Goal: Task Accomplishment & Management: Manage account settings

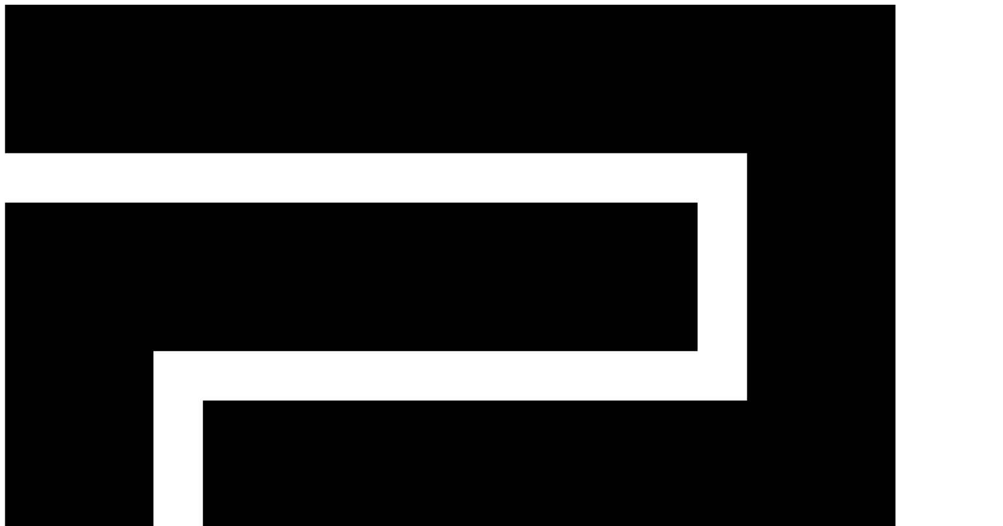
drag, startPoint x: 603, startPoint y: 161, endPoint x: 445, endPoint y: 156, distance: 158.9
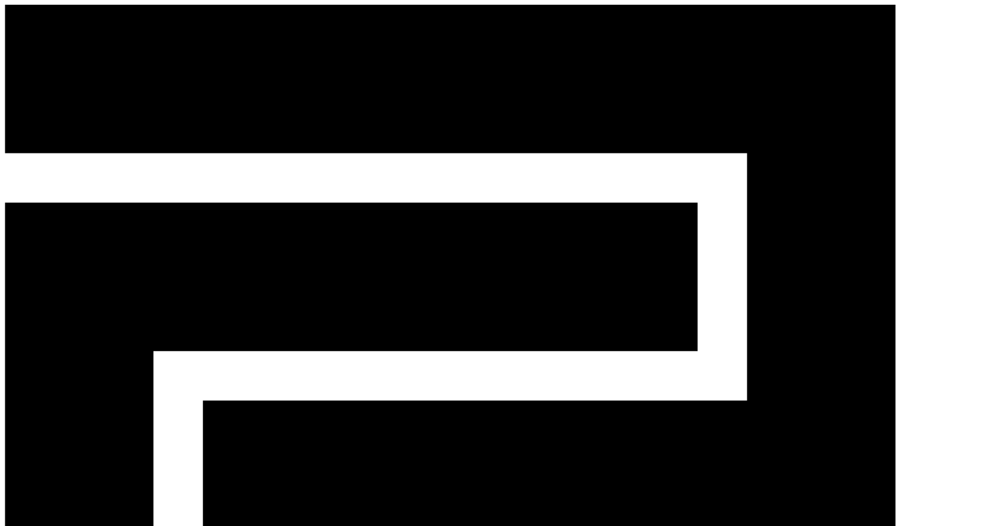
copy td "trotstoty@gmail.com"
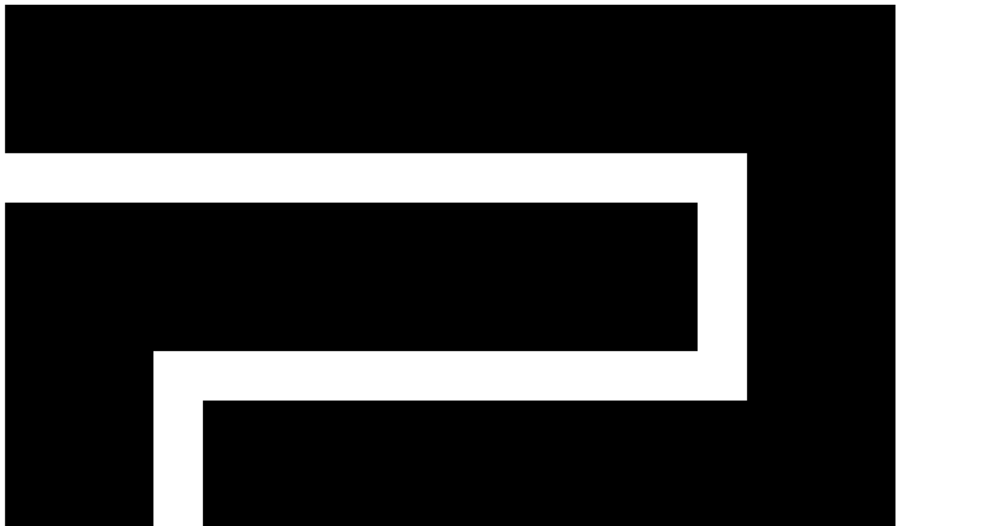
drag, startPoint x: 583, startPoint y: 160, endPoint x: 538, endPoint y: 164, distance: 44.5
copy td "[EMAIL_ADDRESS][DOMAIN_NAME]"
drag, startPoint x: 809, startPoint y: 163, endPoint x: 809, endPoint y: 169, distance: 5.9
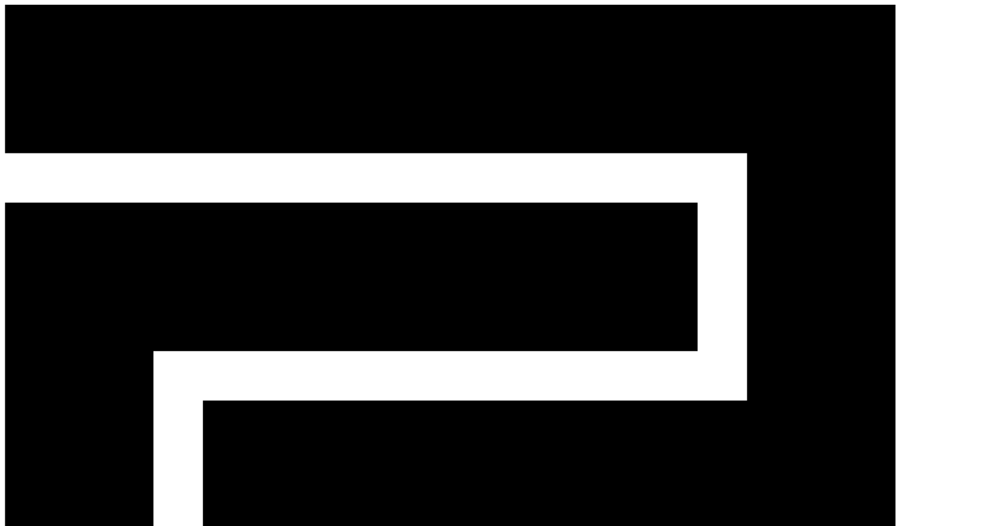
select select "********"
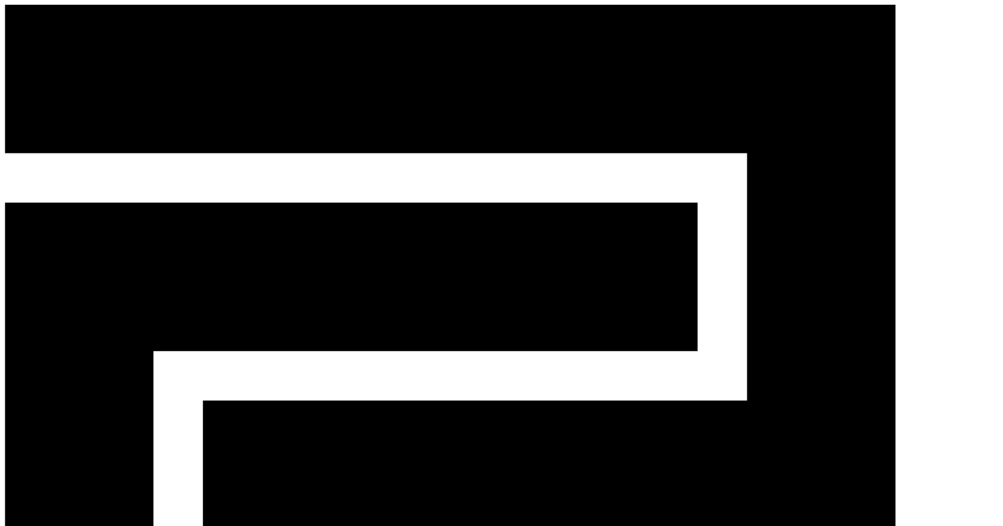
drag, startPoint x: 242, startPoint y: 43, endPoint x: 283, endPoint y: 47, distance: 41.5
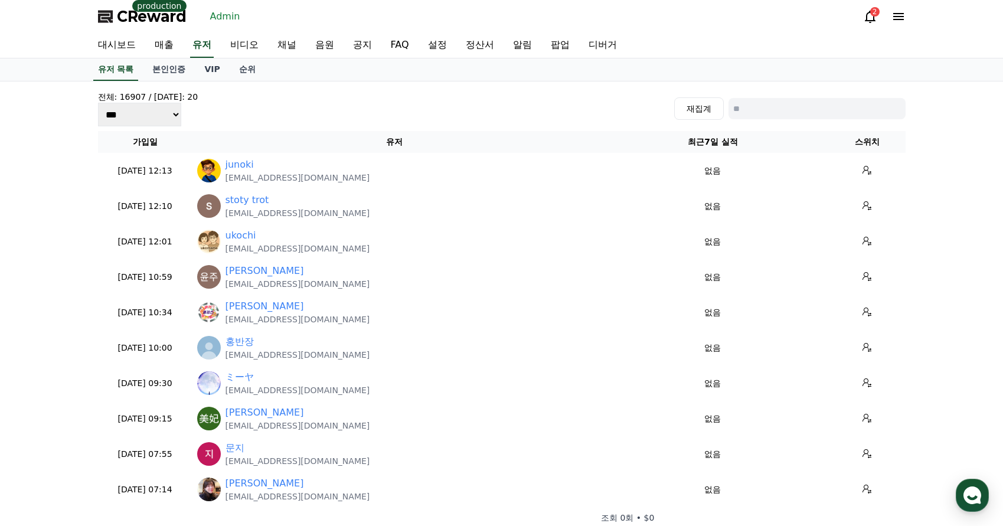
click at [470, 108] on div "전체: 16907 / [DATE]: 20 *** *** *** 재집계" at bounding box center [502, 108] width 808 height 35
click at [294, 42] on link "채널" at bounding box center [287, 45] width 38 height 25
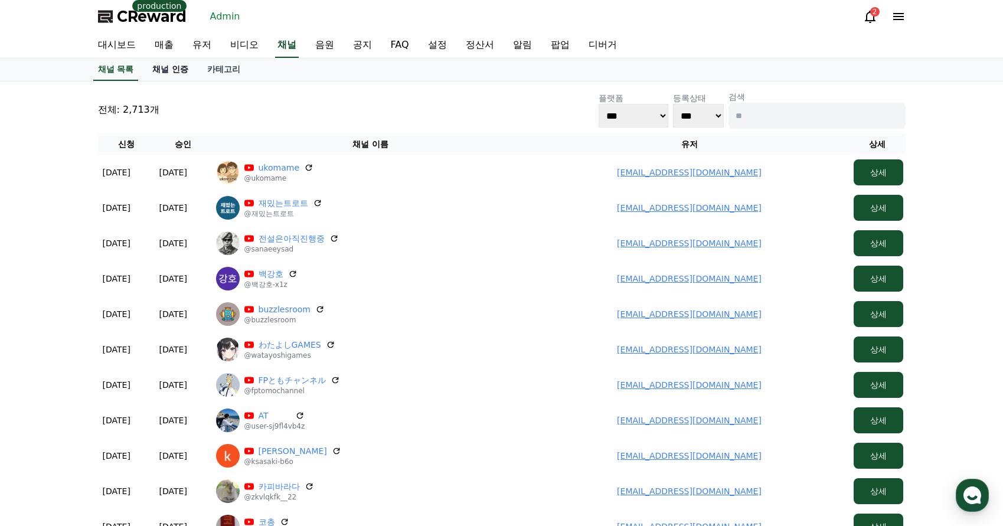
click at [182, 66] on link "채널 인증" at bounding box center [170, 69] width 55 height 22
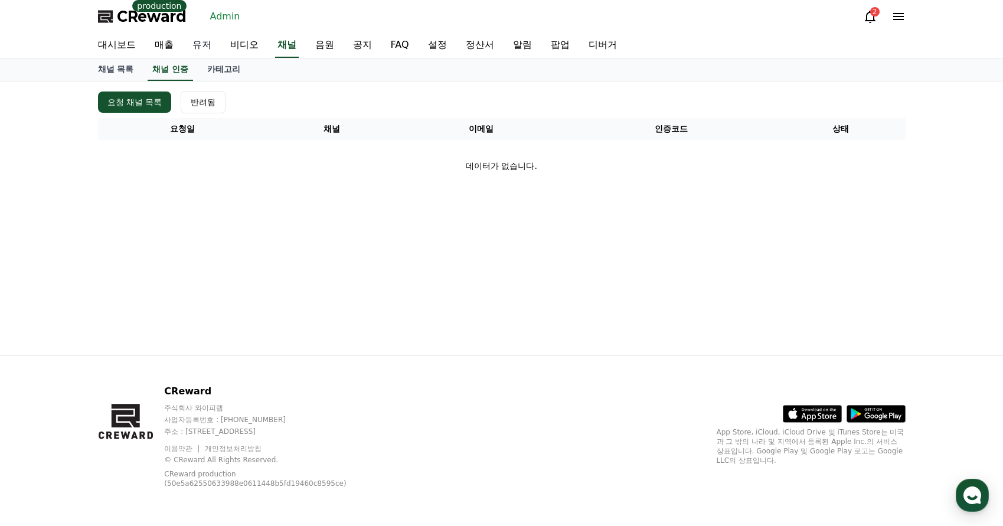
click at [212, 46] on link "유저" at bounding box center [202, 45] width 38 height 25
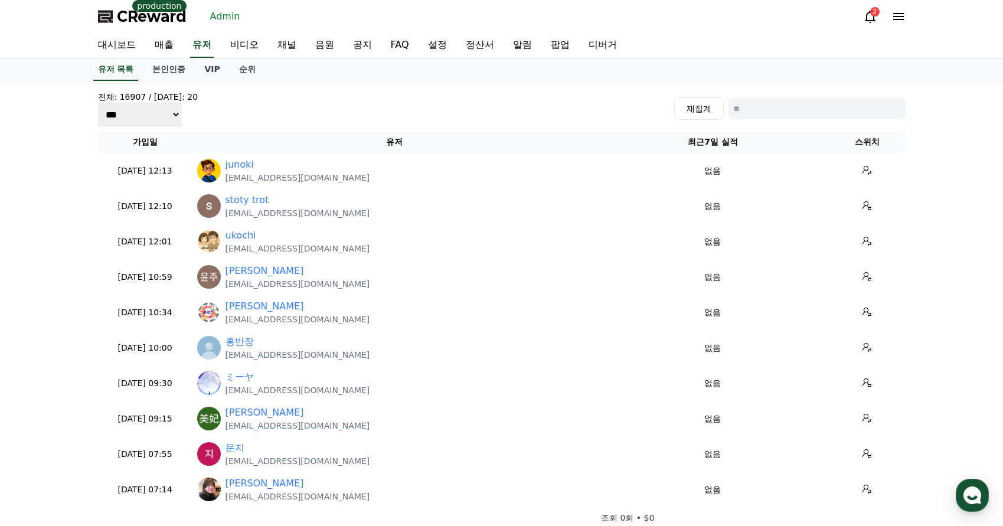
click at [766, 115] on input at bounding box center [817, 108] width 177 height 21
paste input "**********"
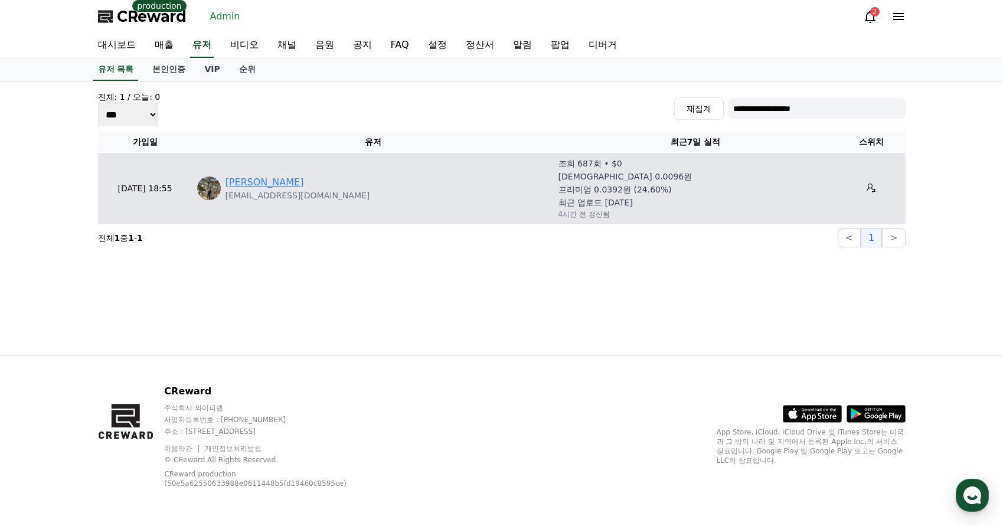
click at [245, 187] on link "art jung" at bounding box center [265, 182] width 79 height 14
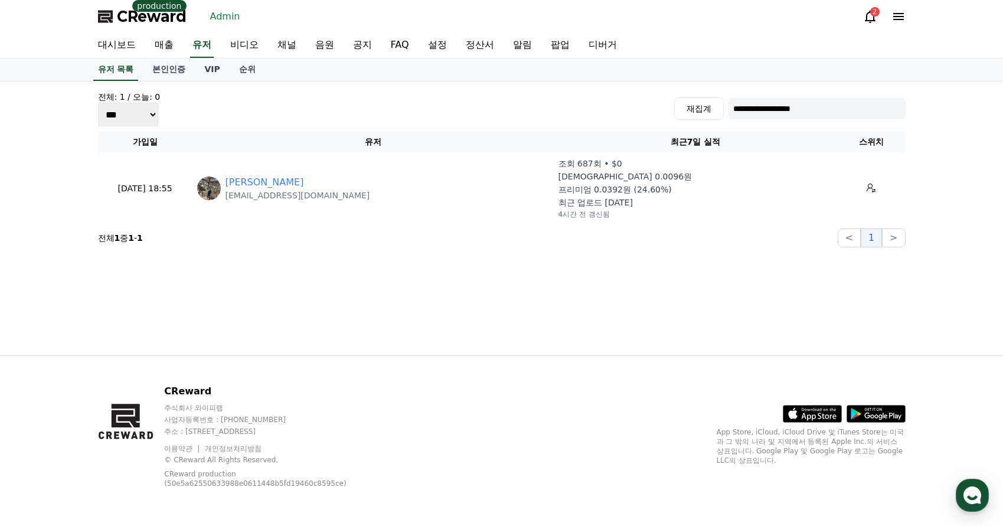
click at [769, 104] on input "**********" at bounding box center [817, 108] width 177 height 21
paste input
type input "**********"
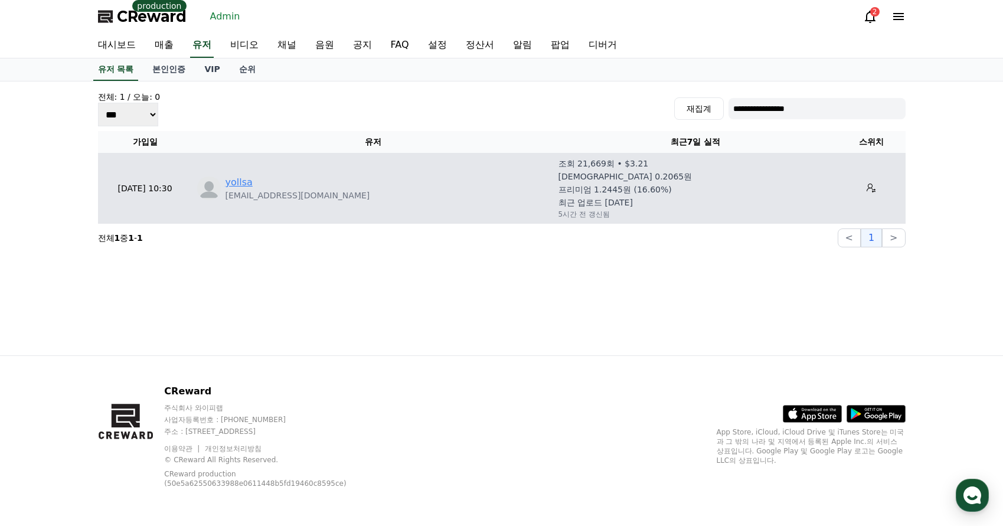
click at [232, 182] on link "yollsa" at bounding box center [239, 182] width 27 height 14
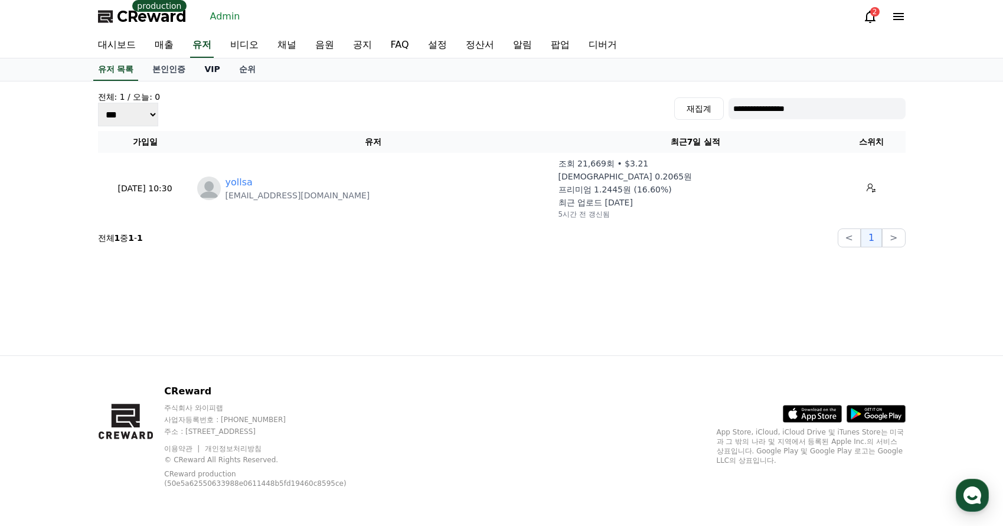
click at [209, 70] on link "VIP" at bounding box center [212, 69] width 34 height 22
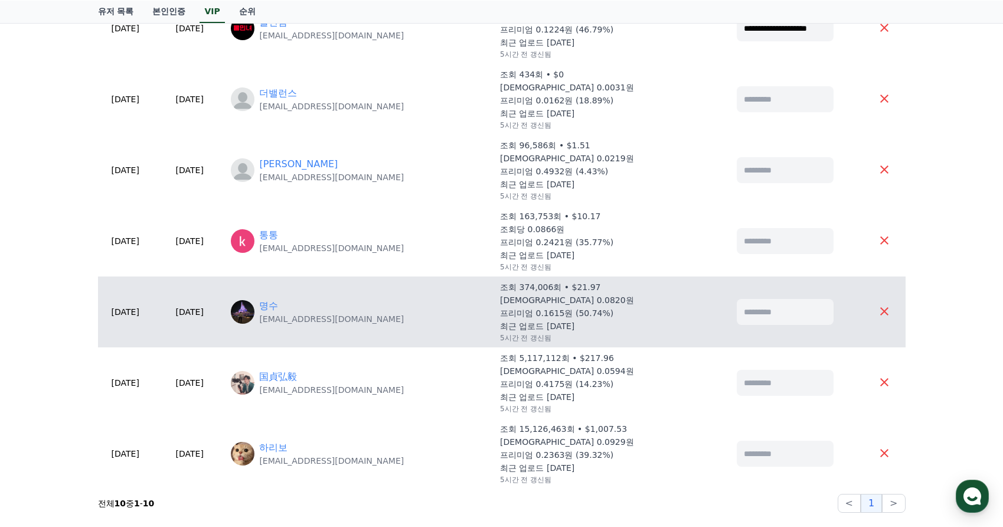
scroll to position [472, 0]
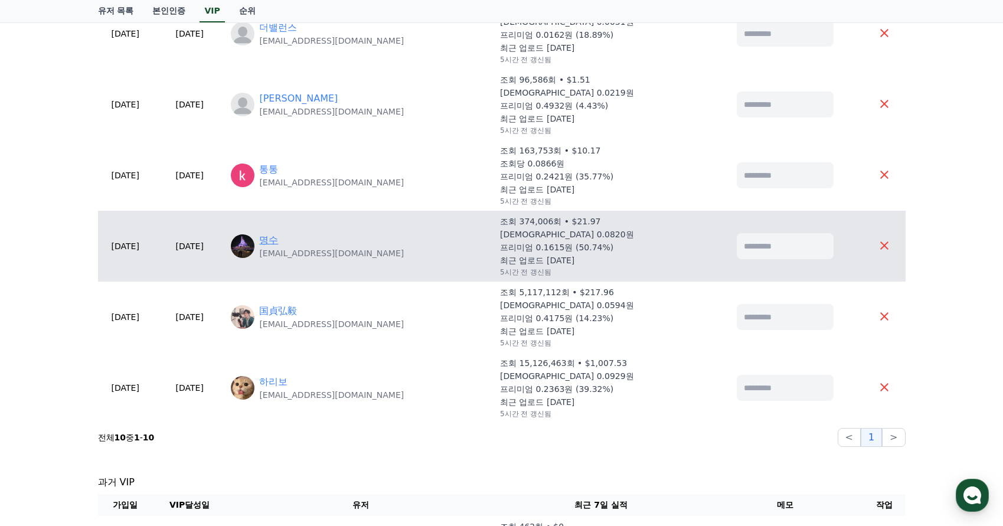
click at [278, 239] on link "명수" at bounding box center [268, 240] width 19 height 14
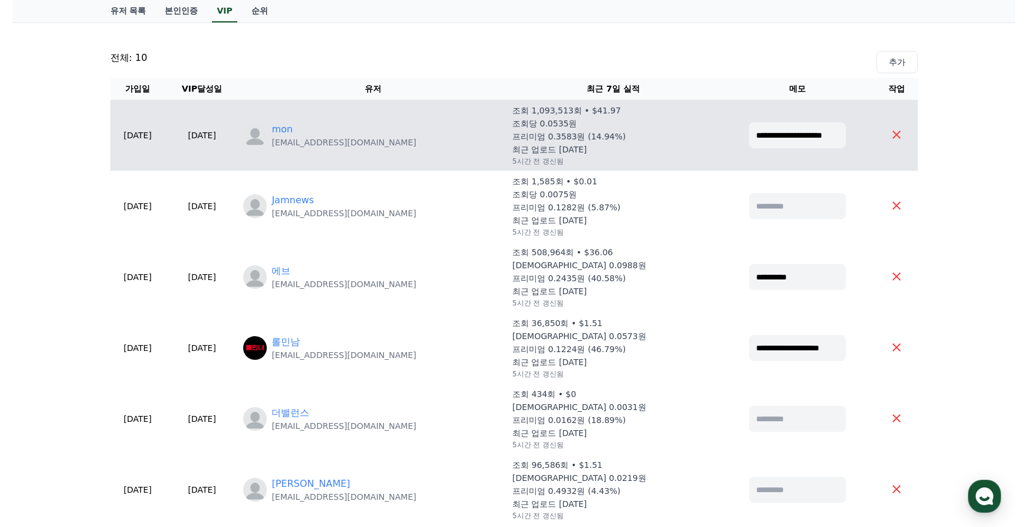
scroll to position [0, 0]
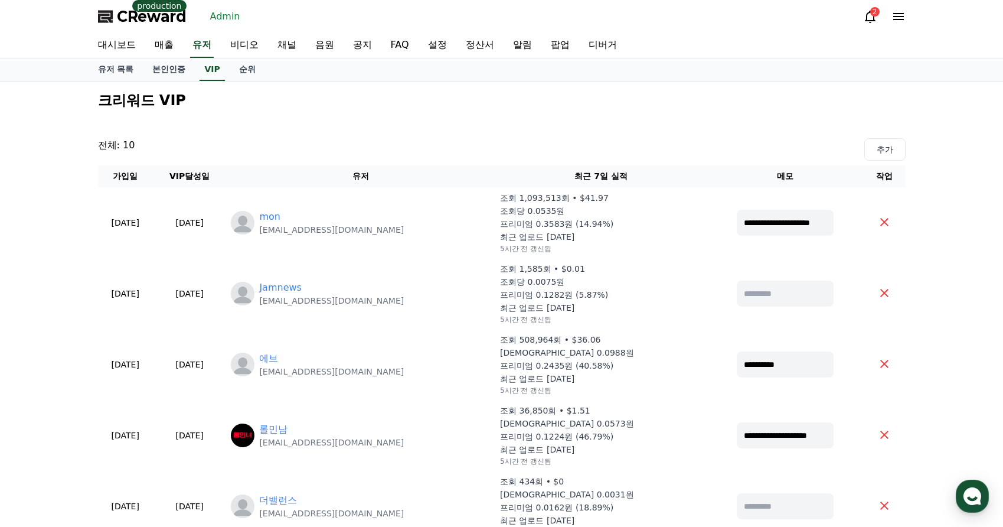
click at [153, 26] on div "CReward production Admin 2" at bounding box center [502, 16] width 827 height 33
click at [158, 14] on span "CReward" at bounding box center [152, 16] width 70 height 19
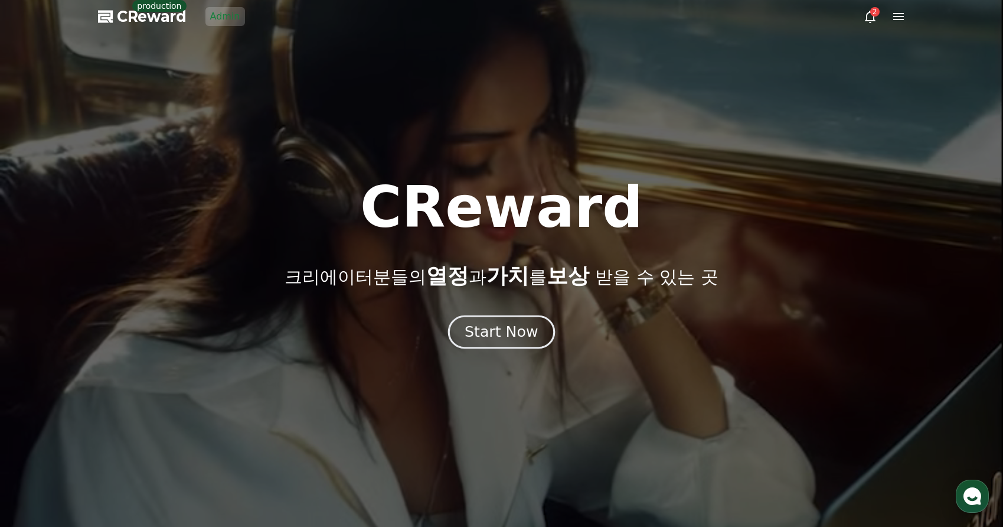
click at [525, 328] on div "Start Now" at bounding box center [501, 332] width 73 height 20
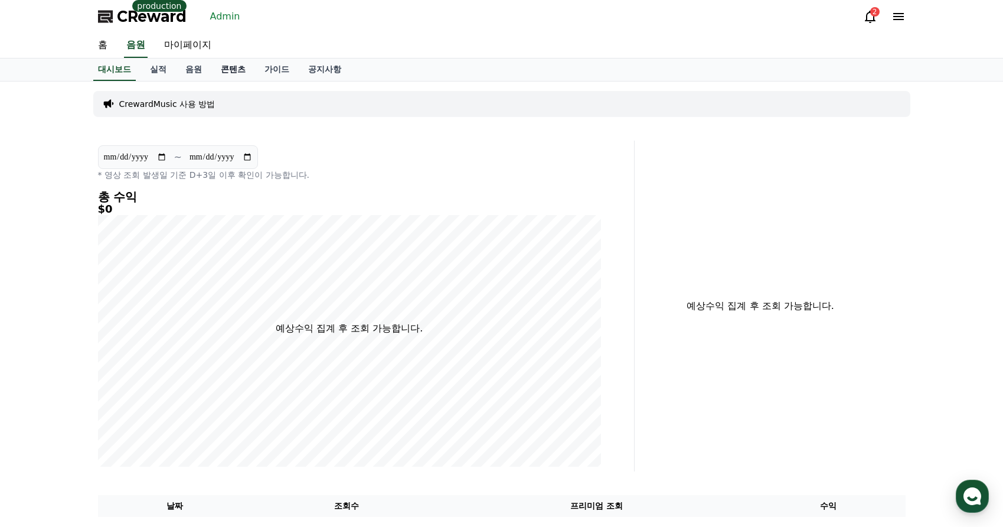
click at [243, 67] on link "콘텐츠" at bounding box center [233, 69] width 44 height 22
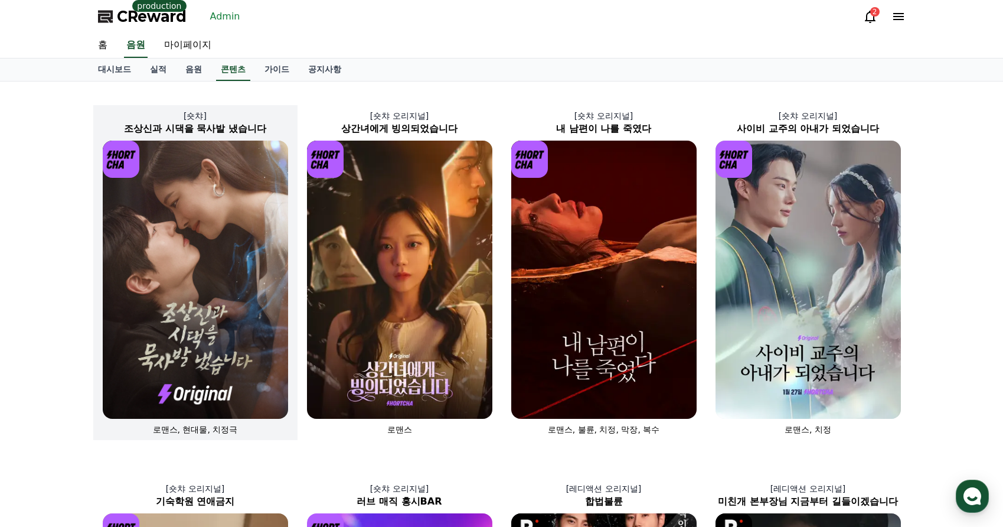
click at [224, 211] on img at bounding box center [195, 280] width 185 height 278
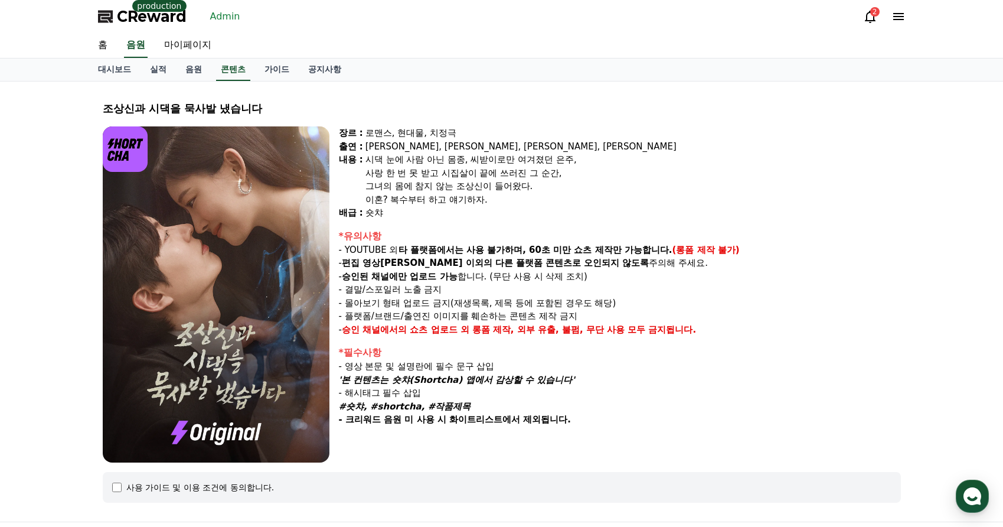
click at [218, 30] on div "CReward production Admin 2" at bounding box center [502, 16] width 827 height 33
click at [220, 19] on link "Admin" at bounding box center [225, 16] width 40 height 19
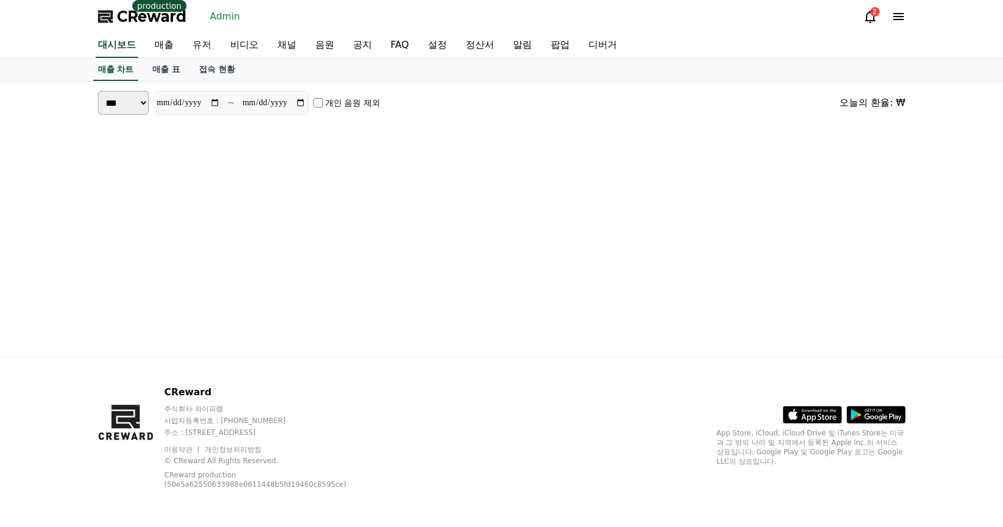
click at [211, 42] on link "유저" at bounding box center [202, 45] width 38 height 25
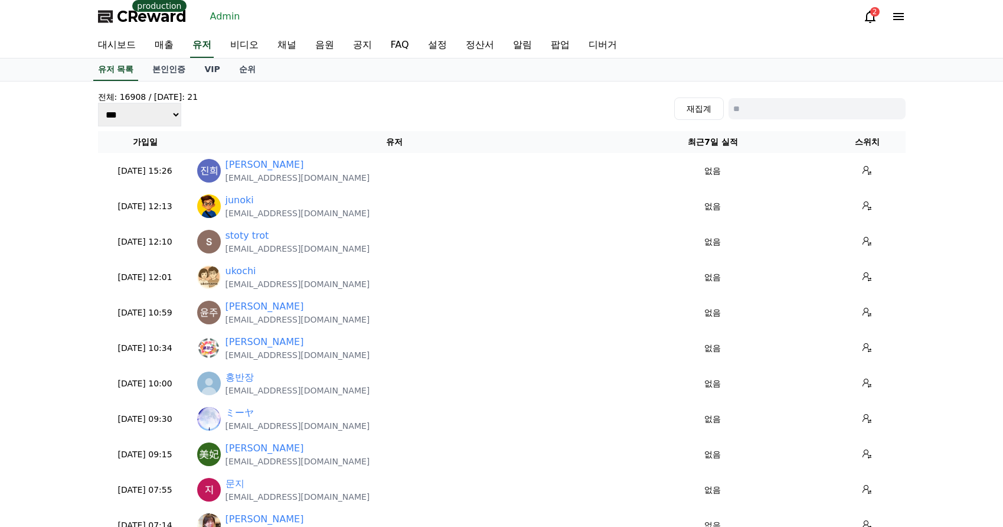
click at [765, 111] on input at bounding box center [817, 108] width 177 height 21
paste input "**********"
type input "**********"
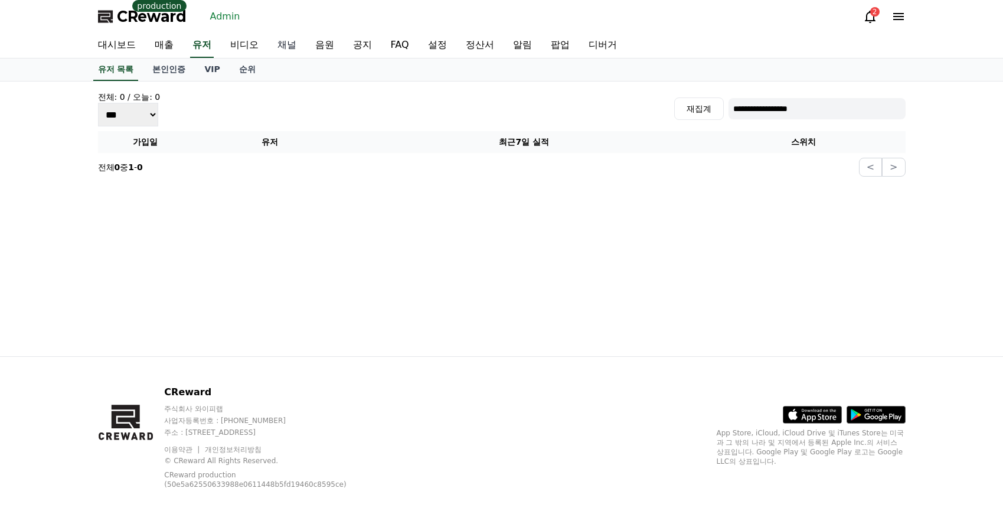
click at [289, 43] on link "채널" at bounding box center [287, 45] width 38 height 25
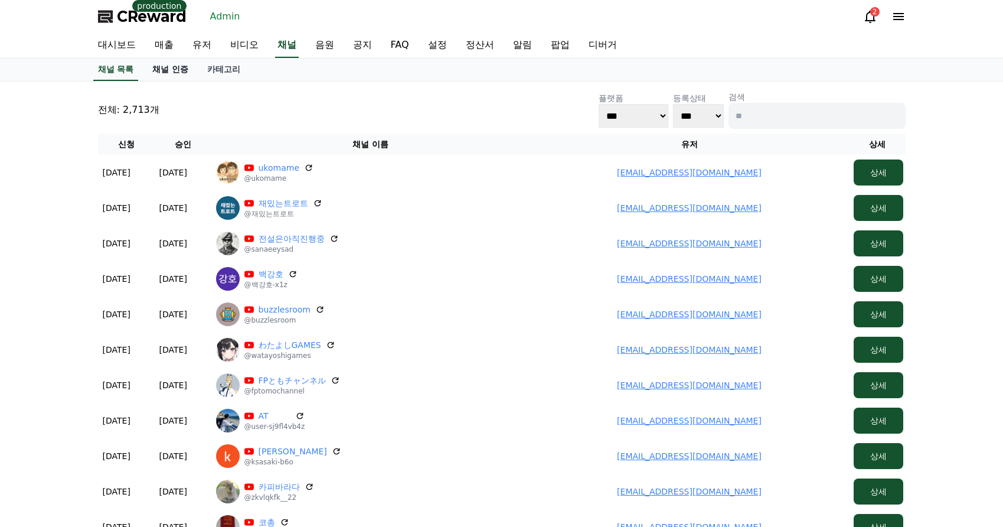
click at [165, 74] on link "채널 인증" at bounding box center [170, 69] width 55 height 22
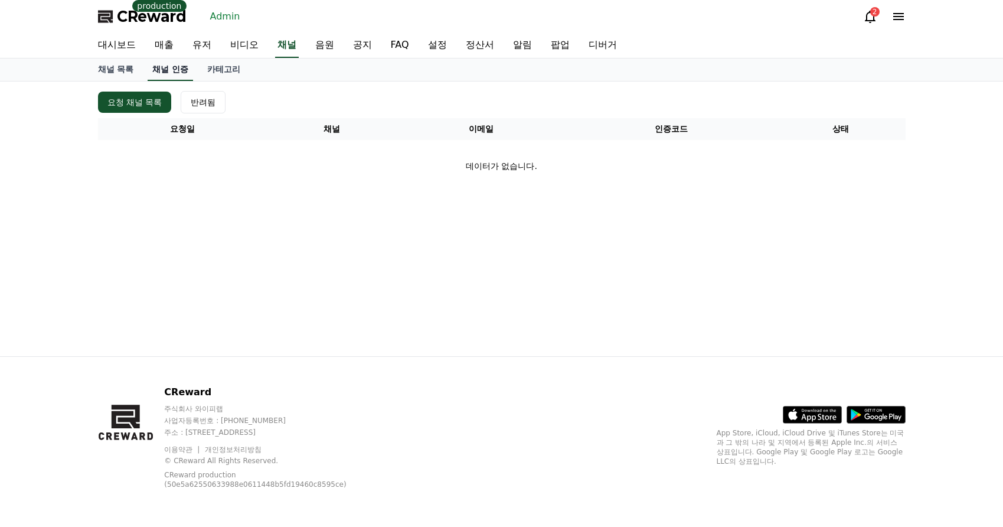
click at [189, 58] on link "채널 인증" at bounding box center [170, 69] width 45 height 22
click at [192, 50] on link "유저" at bounding box center [202, 45] width 38 height 25
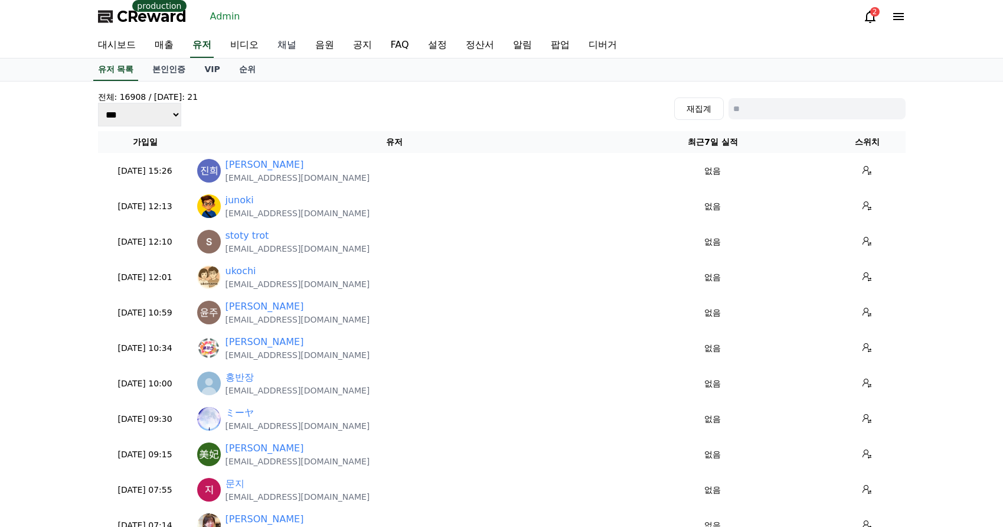
click at [280, 44] on link "채널" at bounding box center [287, 45] width 38 height 25
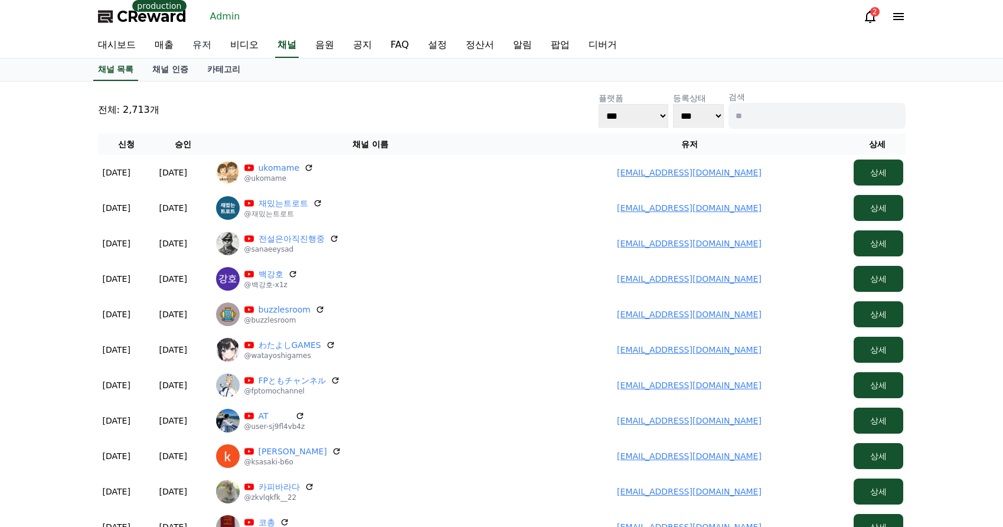
click at [196, 50] on link "유저" at bounding box center [202, 45] width 38 height 25
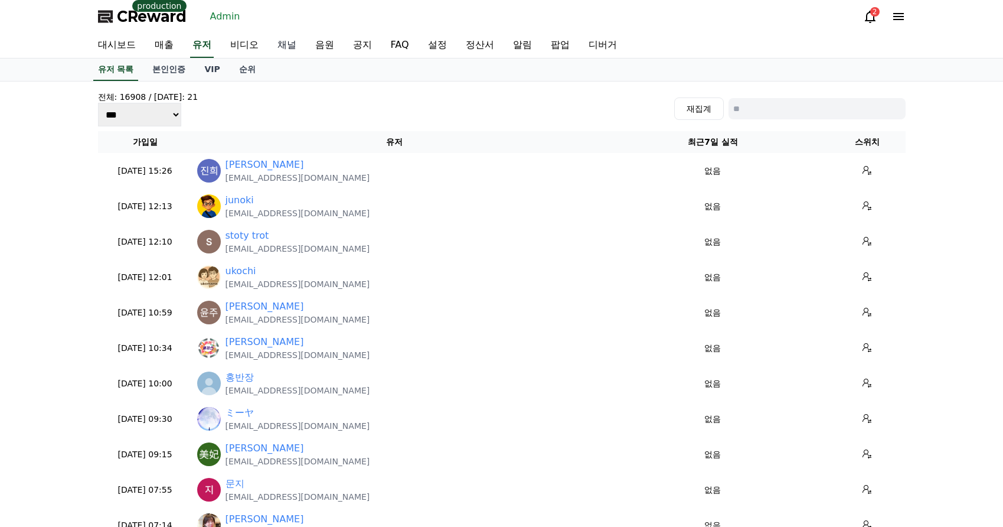
click at [297, 48] on link "채널" at bounding box center [287, 45] width 38 height 25
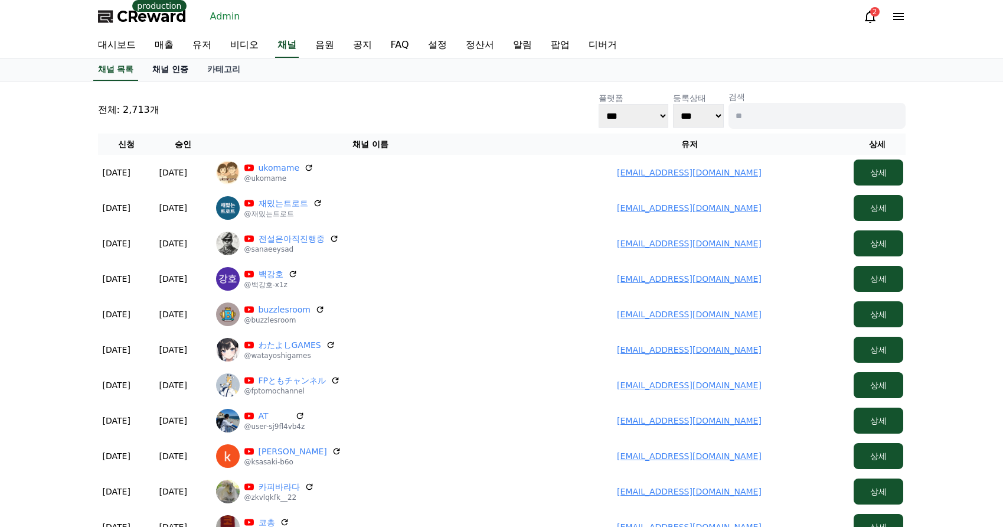
click at [179, 72] on link "채널 인증" at bounding box center [170, 69] width 55 height 22
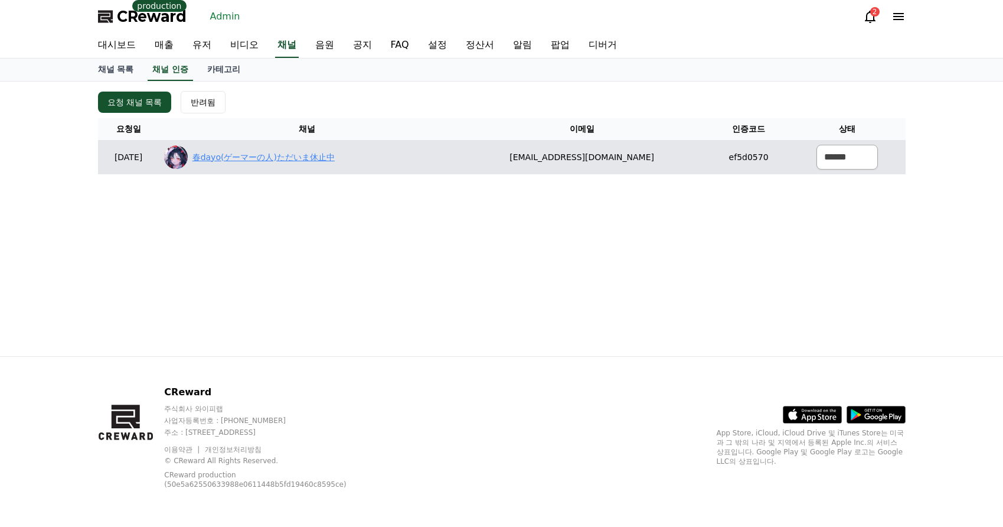
click at [277, 152] on link "春dayo(ゲーマーの人)ただいま休止中" at bounding box center [263, 157] width 142 height 12
drag, startPoint x: 667, startPoint y: 155, endPoint x: 524, endPoint y: 152, distance: 142.9
click at [524, 152] on td "mini.um.218@gmail.com" at bounding box center [581, 157] width 253 height 34
copy td "mini.um.218@gmail.com"
drag, startPoint x: 860, startPoint y: 145, endPoint x: 860, endPoint y: 160, distance: 14.8
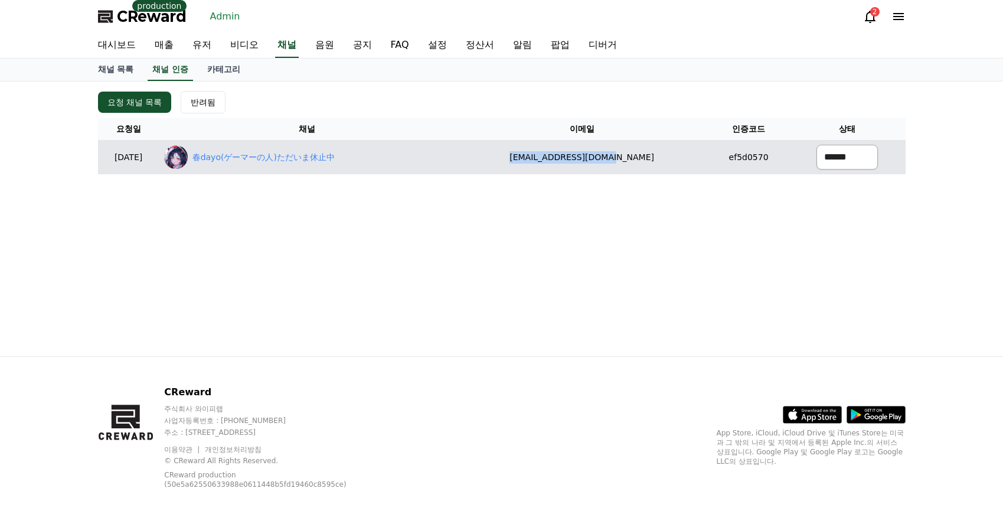
click at [860, 145] on select "****** *** ***" at bounding box center [847, 157] width 61 height 25
select select "********"
click at [817, 145] on select "****** *** ***" at bounding box center [847, 157] width 61 height 25
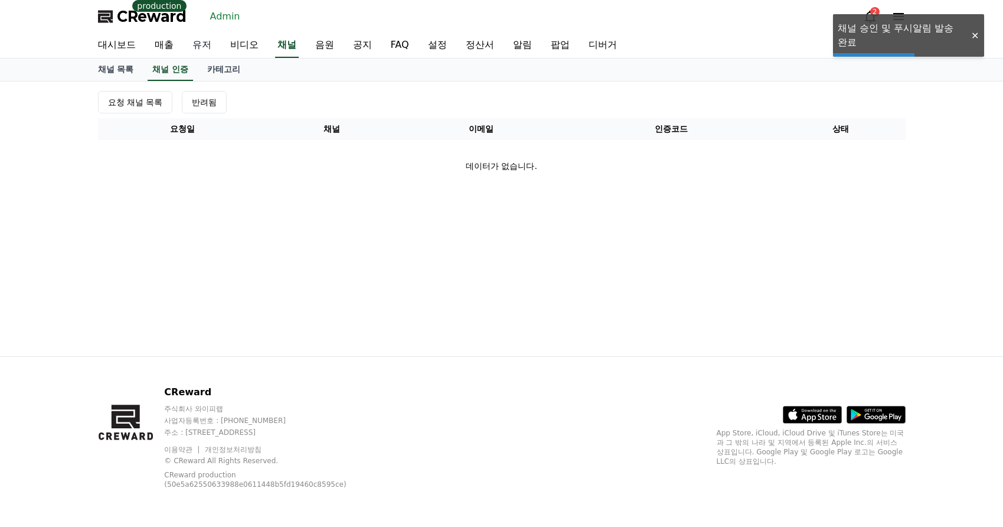
click at [207, 41] on link "유저" at bounding box center [202, 45] width 38 height 25
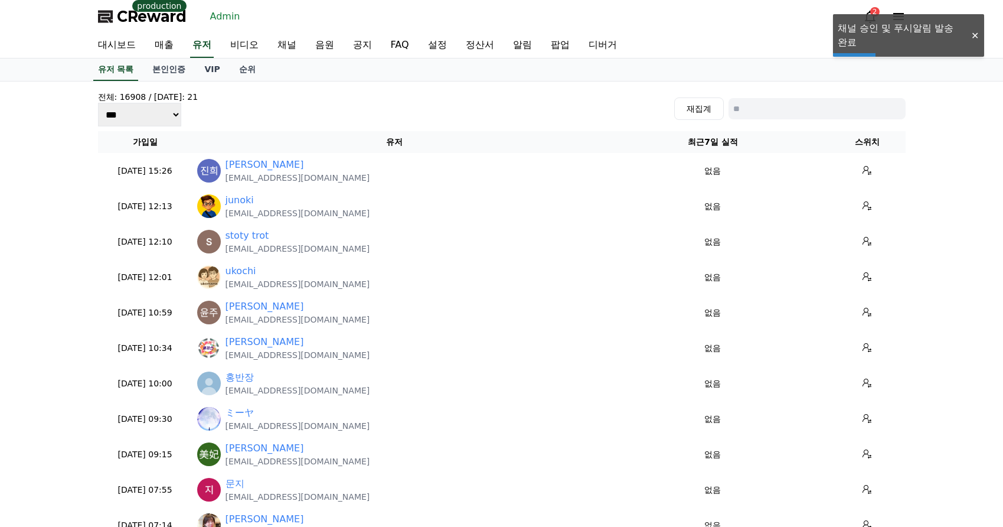
click at [754, 112] on input at bounding box center [817, 108] width 177 height 21
paste input "**********"
type input "**********"
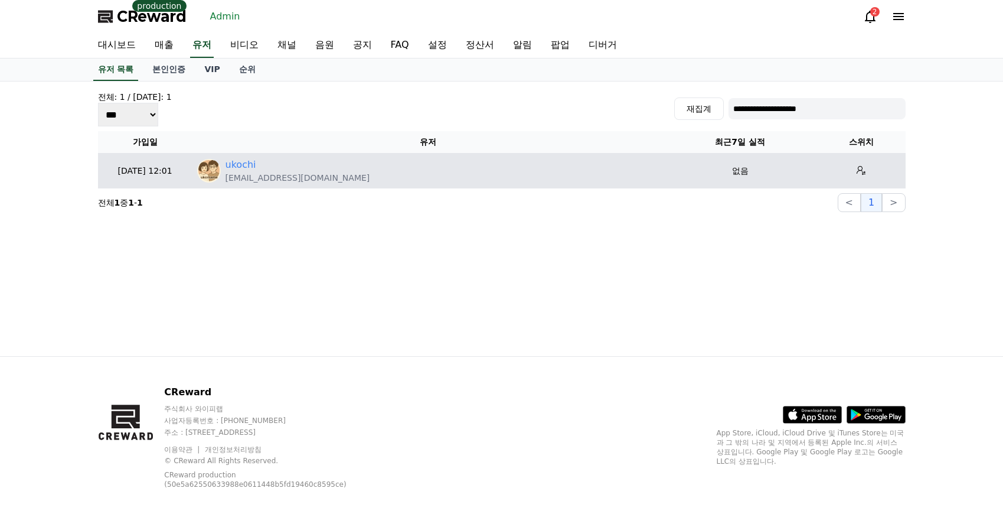
click at [257, 161] on div "ukochi" at bounding box center [298, 165] width 145 height 14
click at [249, 166] on link "ukochi" at bounding box center [241, 165] width 31 height 14
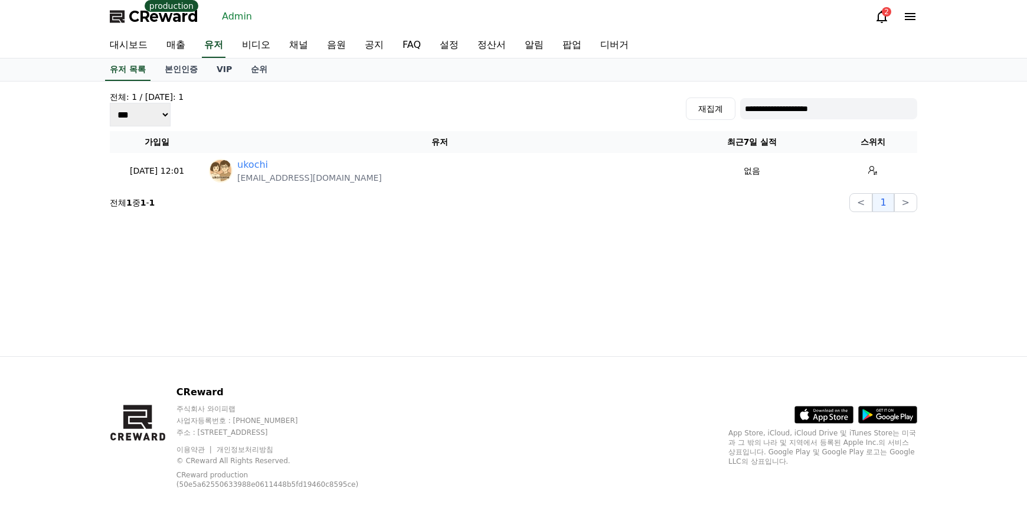
click at [802, 115] on input "**********" at bounding box center [828, 108] width 177 height 21
click at [824, 104] on input "**********" at bounding box center [828, 108] width 177 height 21
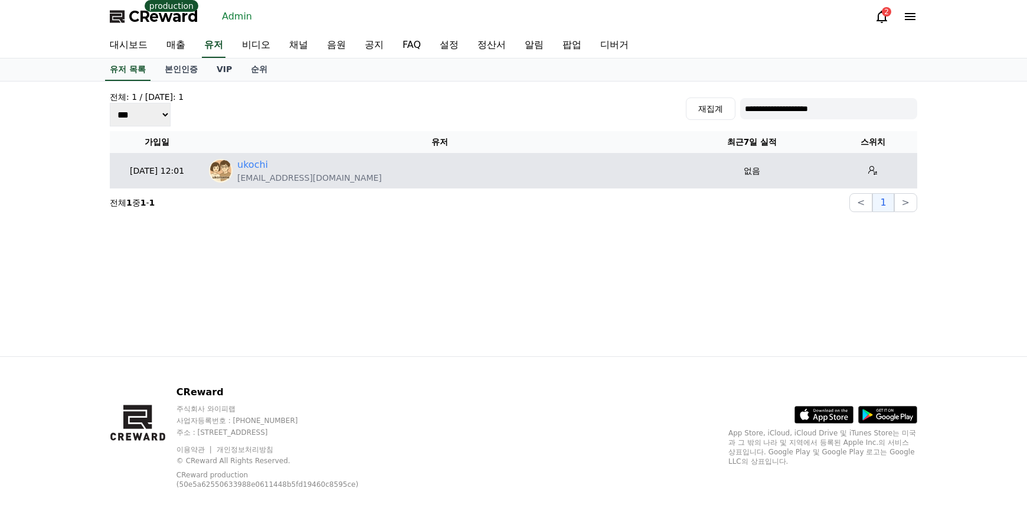
click at [273, 161] on div "ukochi" at bounding box center [309, 165] width 145 height 14
click at [251, 164] on link "ukochi" at bounding box center [252, 165] width 31 height 14
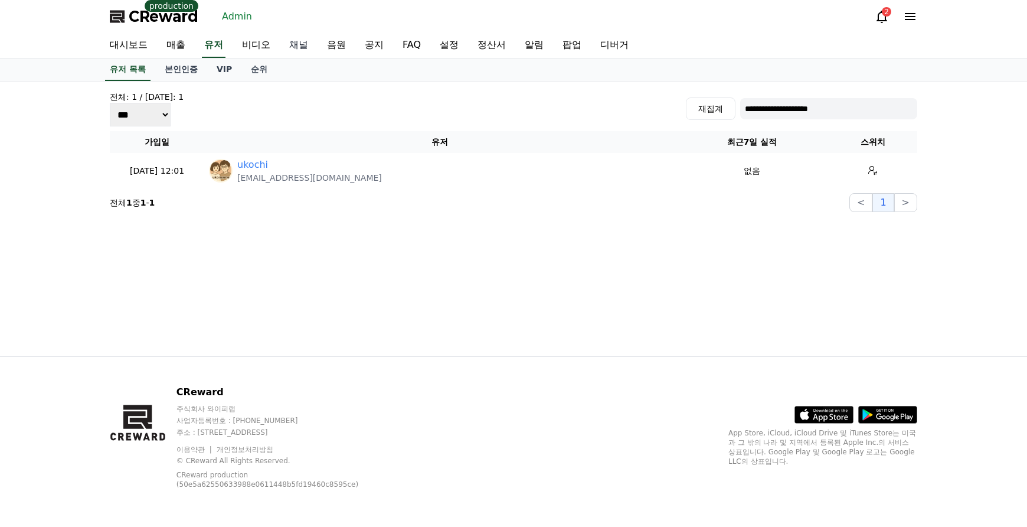
click at [311, 41] on link "채널" at bounding box center [299, 45] width 38 height 25
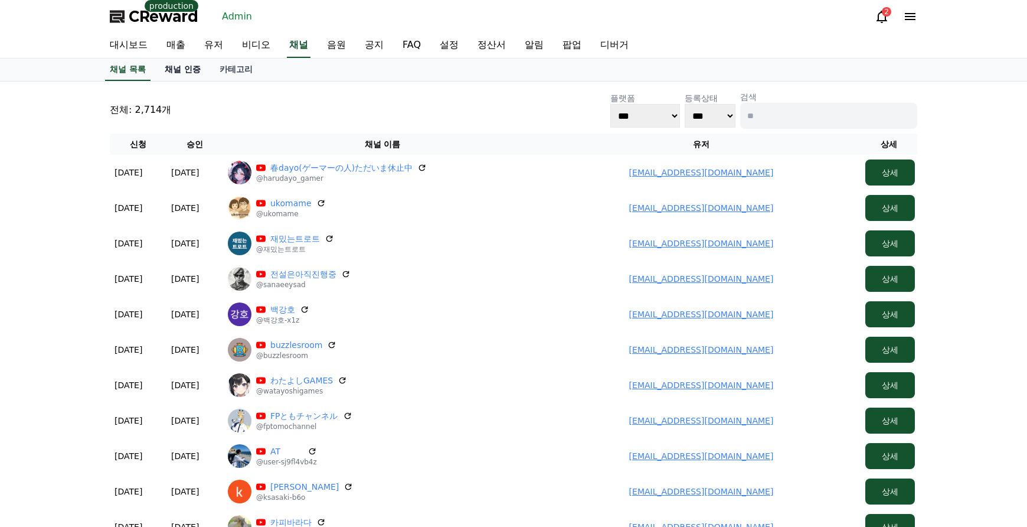
click at [187, 73] on link "채널 인증" at bounding box center [182, 69] width 55 height 22
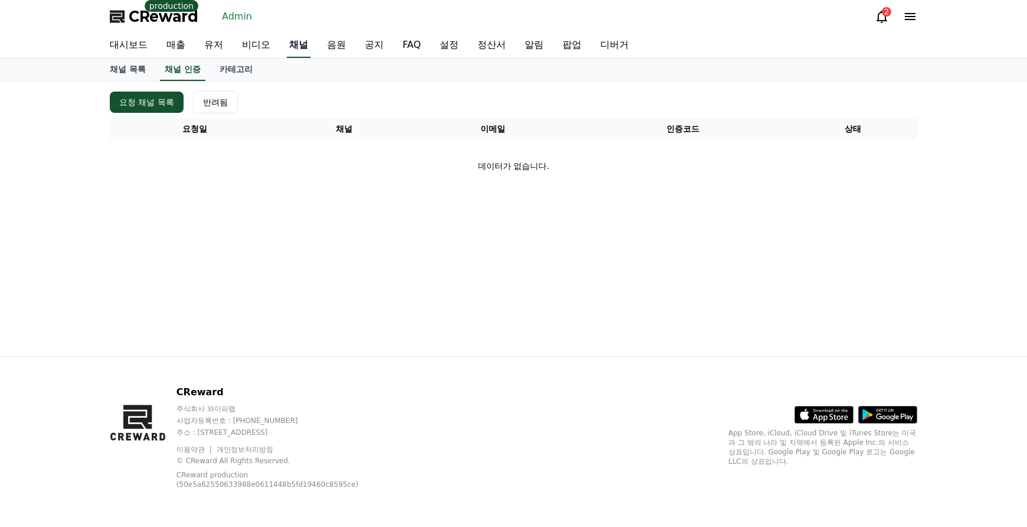
click at [289, 53] on link "채널" at bounding box center [299, 45] width 24 height 25
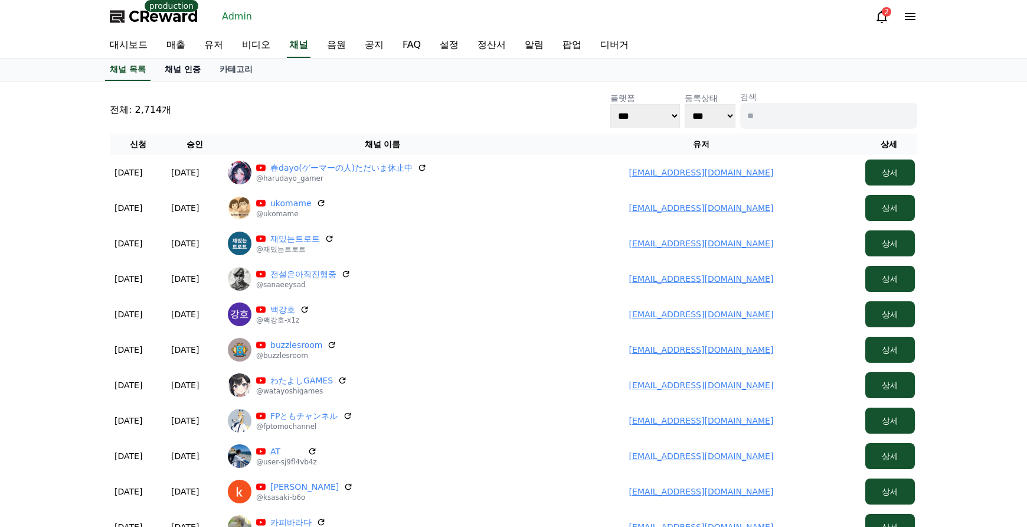
click at [204, 74] on link "채널 인증" at bounding box center [182, 69] width 55 height 22
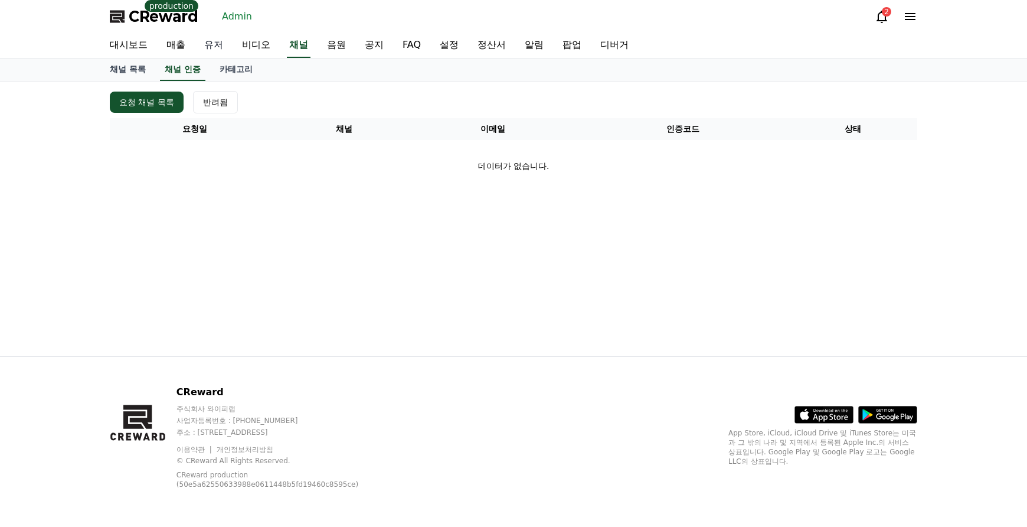
click at [213, 50] on link "유저" at bounding box center [214, 45] width 38 height 25
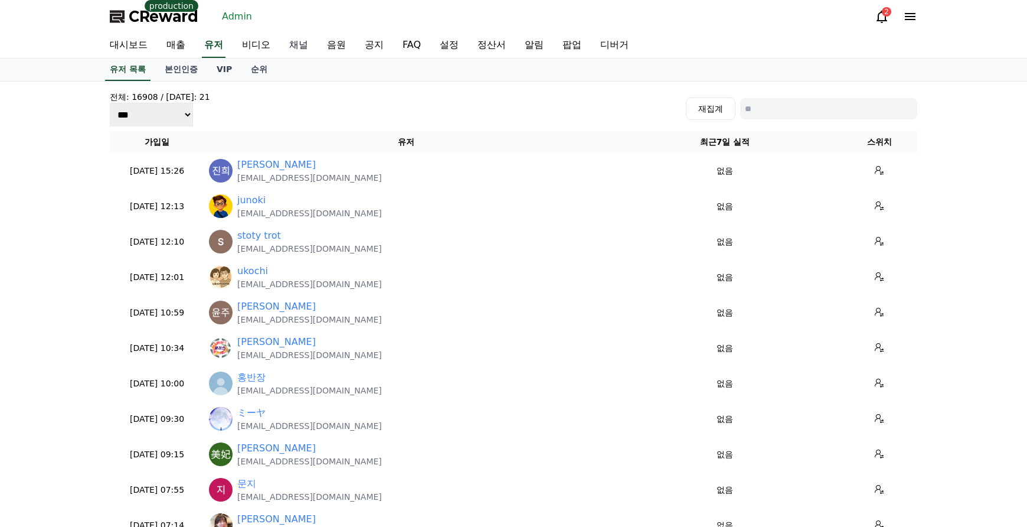
click at [300, 45] on link "채널" at bounding box center [299, 45] width 38 height 25
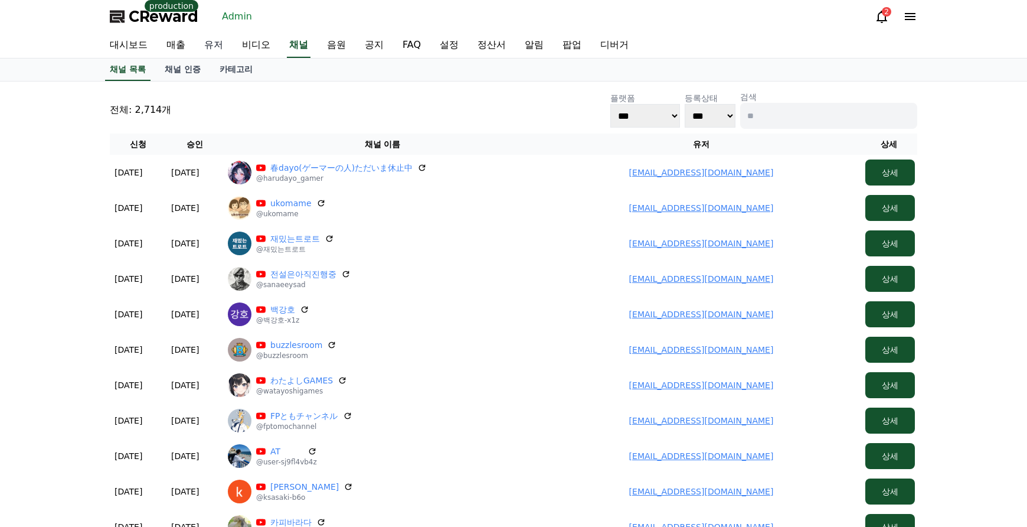
click at [226, 47] on link "유저" at bounding box center [214, 45] width 38 height 25
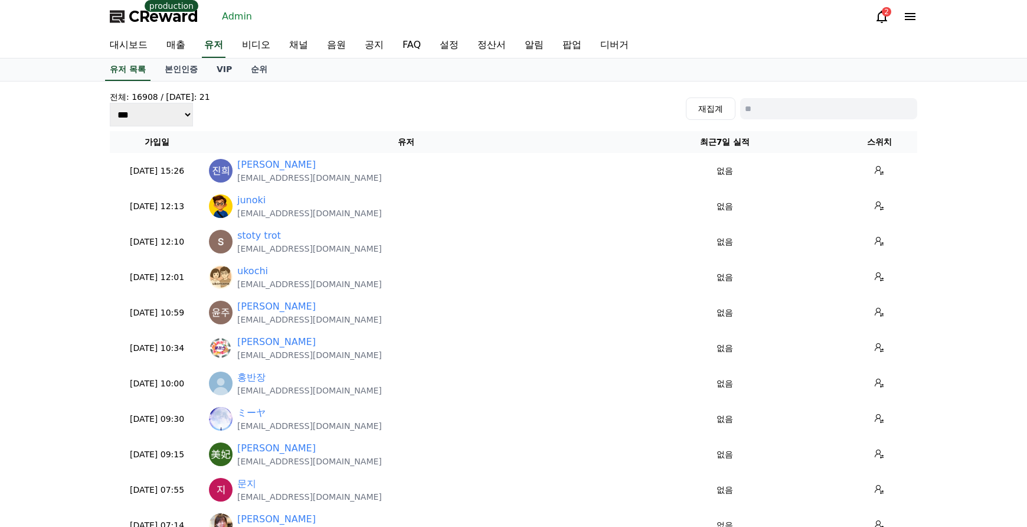
click at [778, 107] on input at bounding box center [828, 108] width 177 height 21
paste input "**********"
type input "**********"
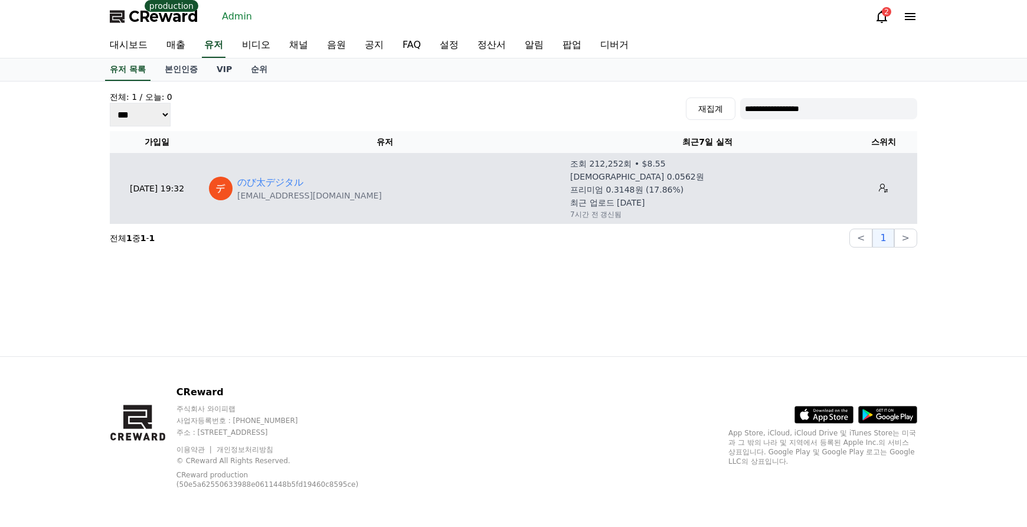
click at [284, 192] on p "[EMAIL_ADDRESS][DOMAIN_NAME]" at bounding box center [309, 196] width 145 height 12
click at [285, 188] on link "のび太デジタル" at bounding box center [270, 182] width 66 height 14
click at [879, 186] on icon at bounding box center [883, 188] width 9 height 9
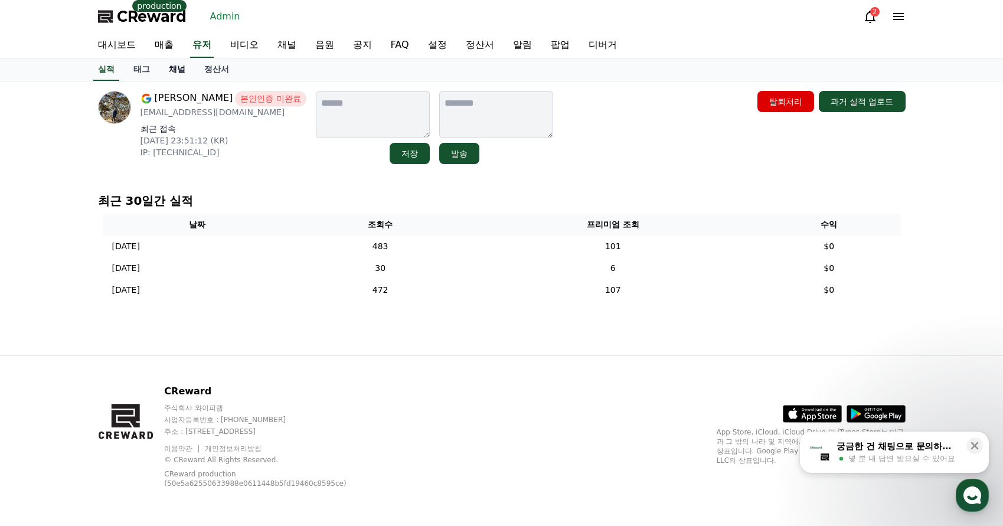
click at [185, 74] on link "채널" at bounding box center [176, 69] width 35 height 22
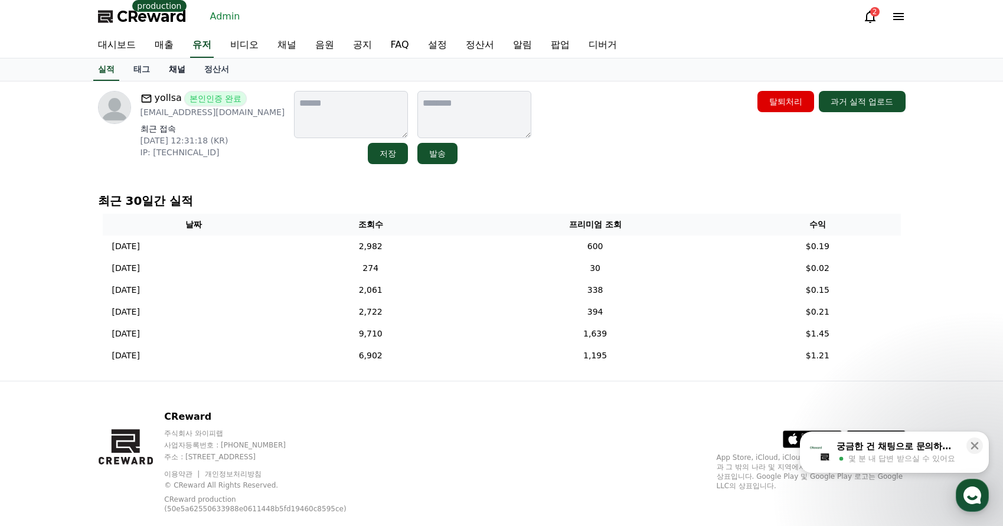
click at [181, 68] on link "채널" at bounding box center [176, 69] width 35 height 22
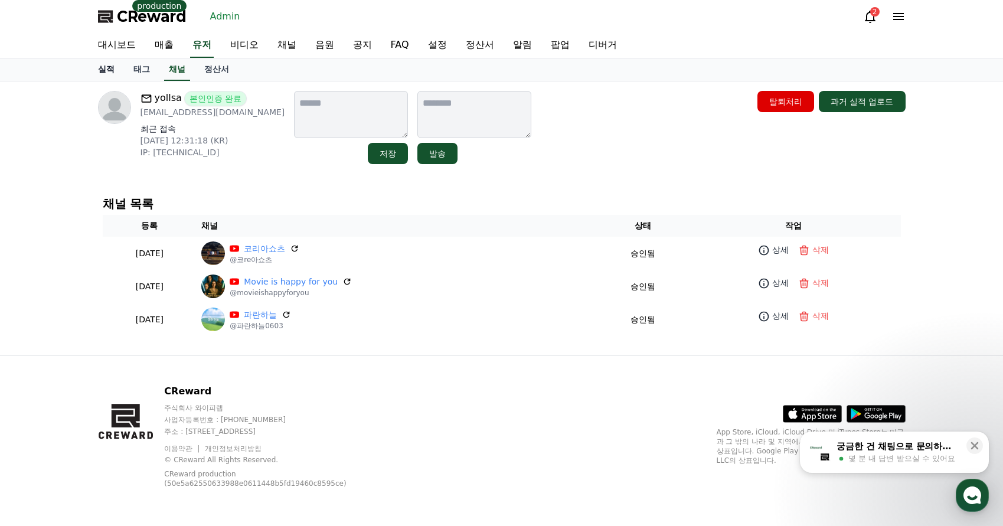
click at [113, 68] on link "실적" at bounding box center [106, 69] width 35 height 22
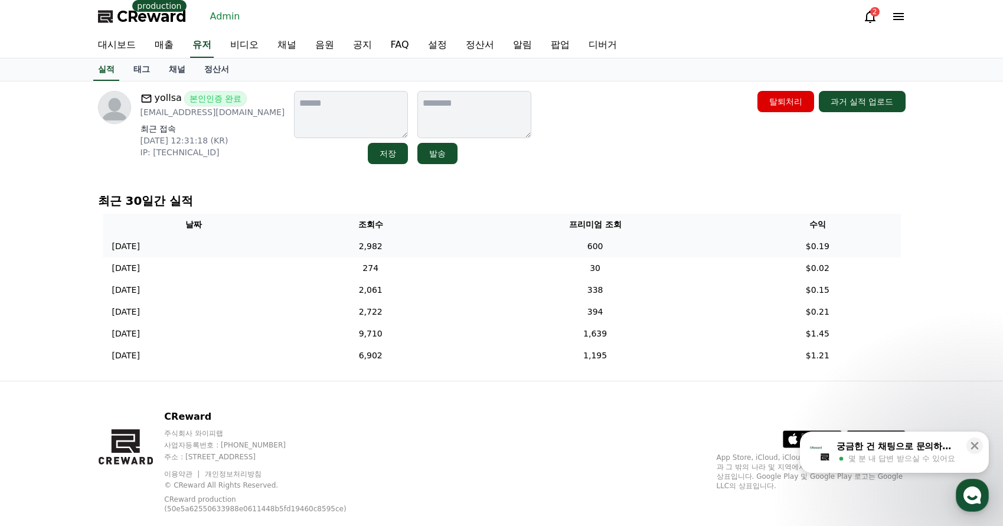
click at [681, 252] on td "600" at bounding box center [595, 247] width 279 height 22
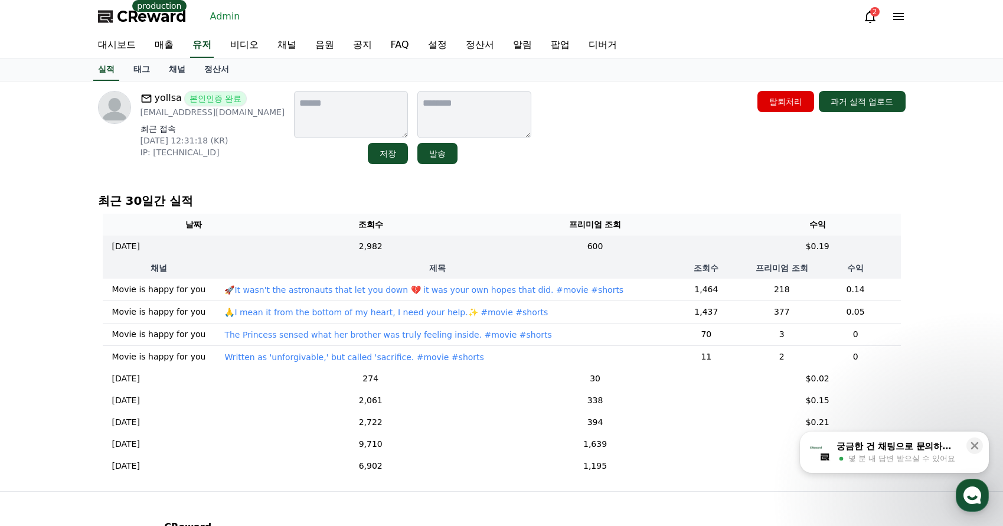
click at [496, 286] on p "🚀It wasn't the astronauts that let you down 💔 it was your own hopes that did. #…" at bounding box center [423, 290] width 399 height 12
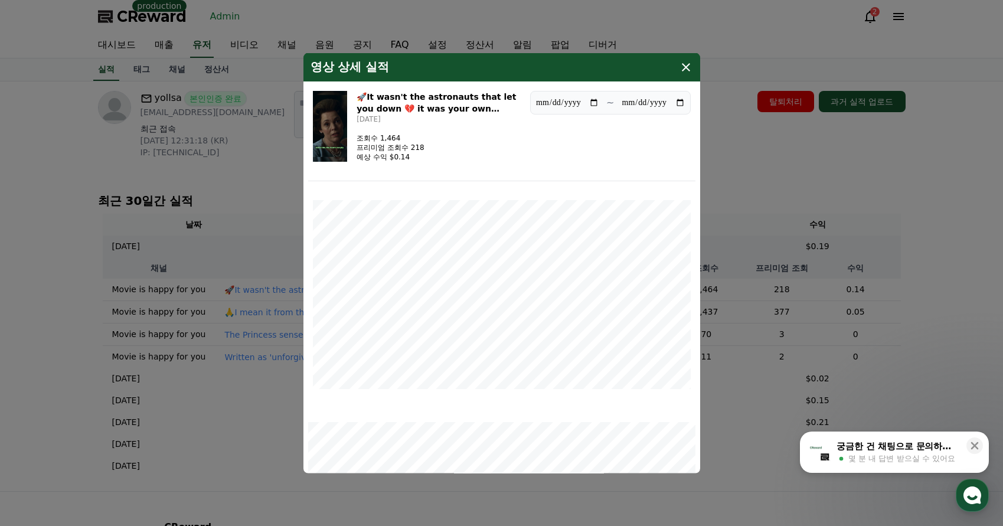
click at [733, 181] on button "close modal" at bounding box center [501, 263] width 1003 height 526
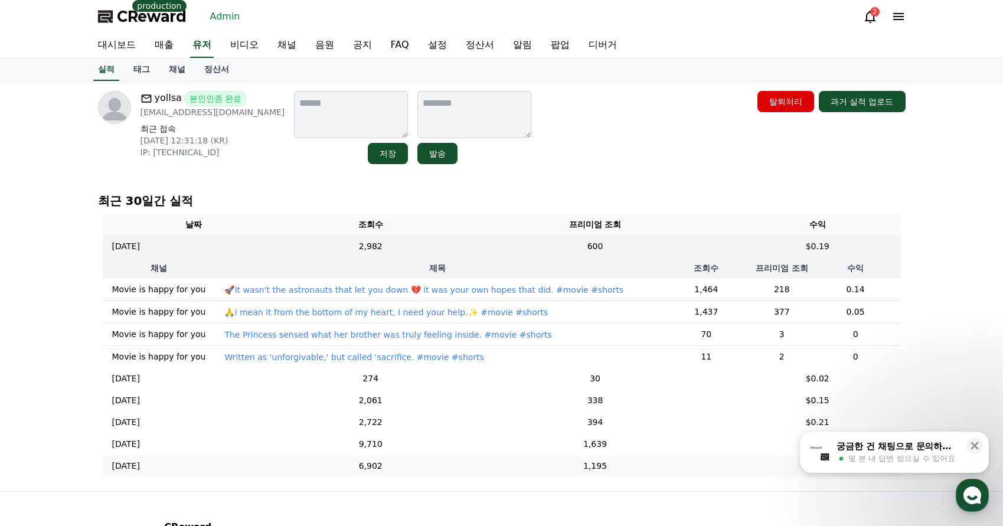
click at [560, 472] on td "1,195" at bounding box center [595, 466] width 279 height 22
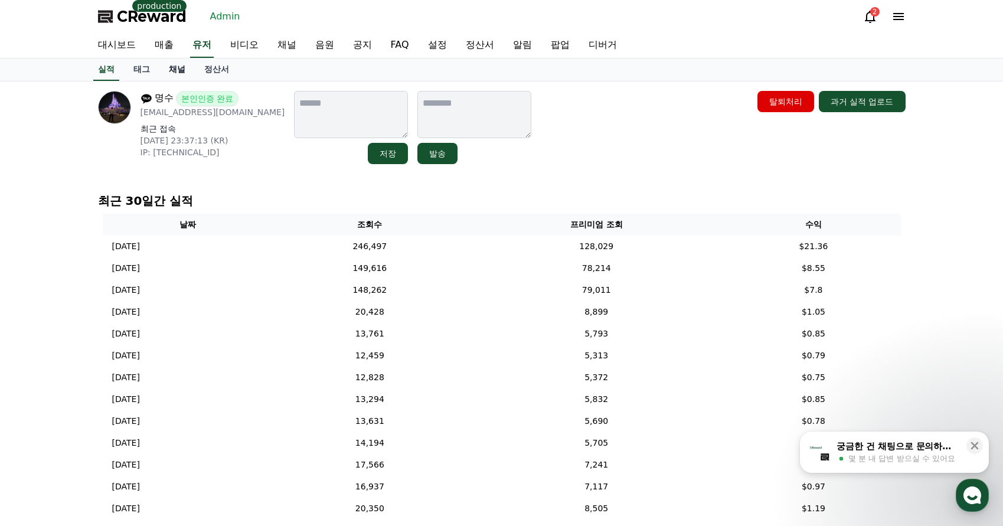
click at [174, 67] on link "채널" at bounding box center [176, 69] width 35 height 22
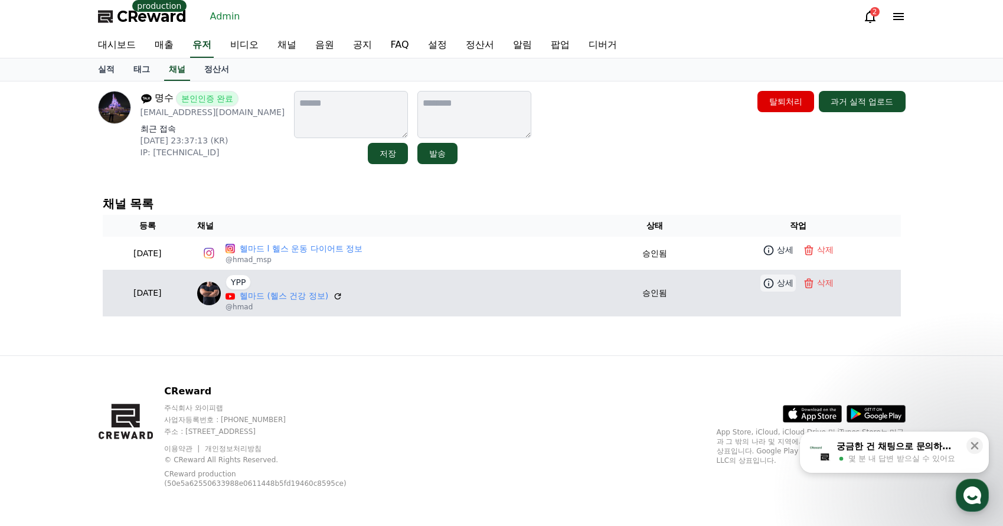
click at [769, 286] on icon at bounding box center [769, 283] width 12 height 12
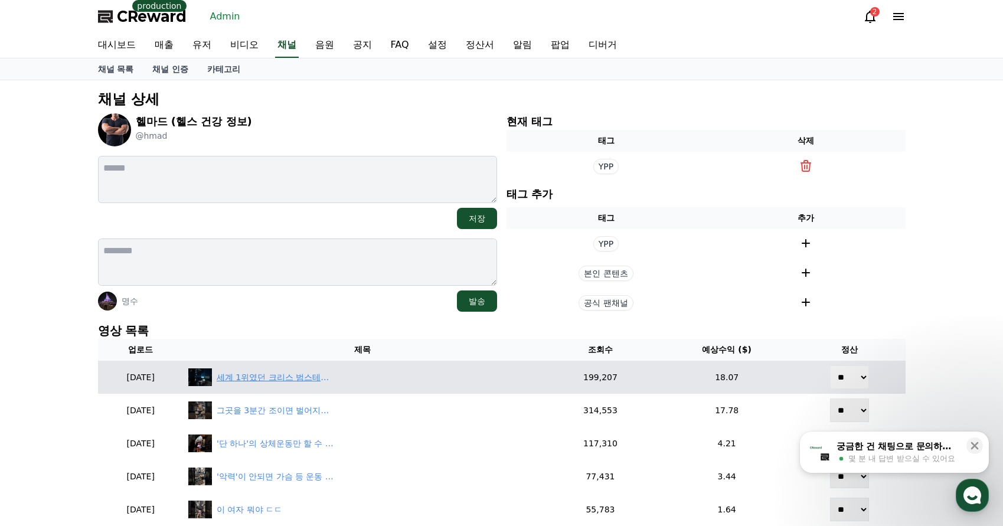
click at [302, 375] on div "세계 1위였던 크리스 범스테드 충격적 근황" at bounding box center [276, 377] width 118 height 12
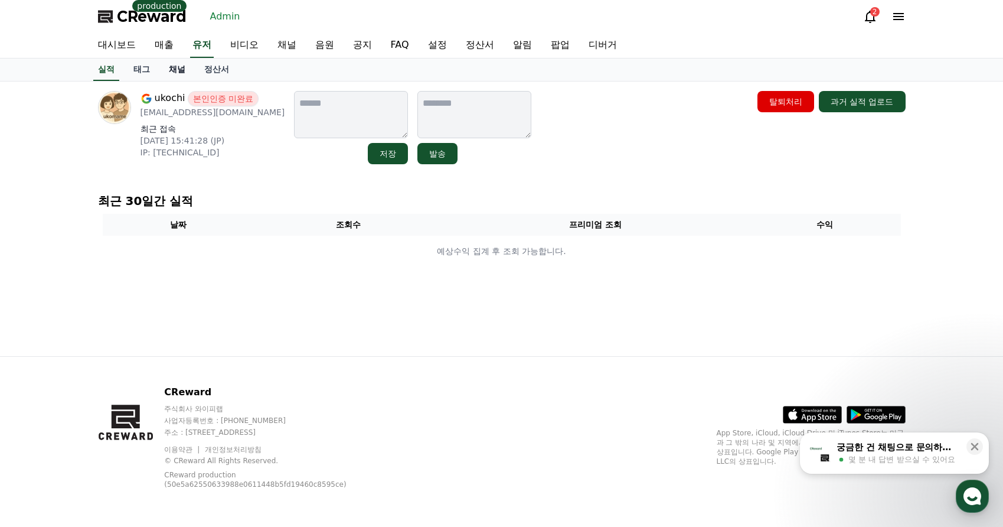
click at [171, 74] on link "채널" at bounding box center [176, 69] width 35 height 22
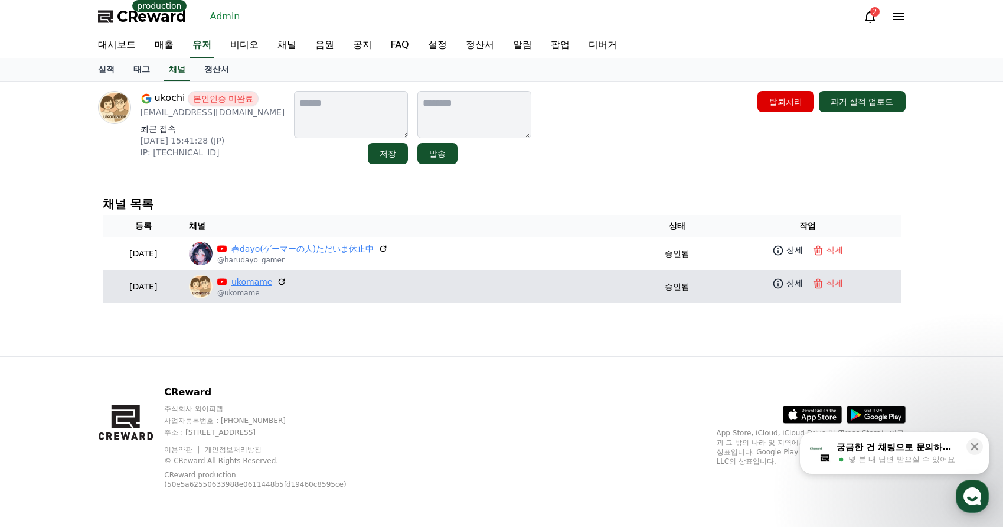
click at [273, 282] on link "ukomame" at bounding box center [251, 282] width 41 height 12
click at [270, 289] on p "@ukomame" at bounding box center [252, 292] width 70 height 9
click at [272, 287] on link "ukomame" at bounding box center [251, 282] width 41 height 12
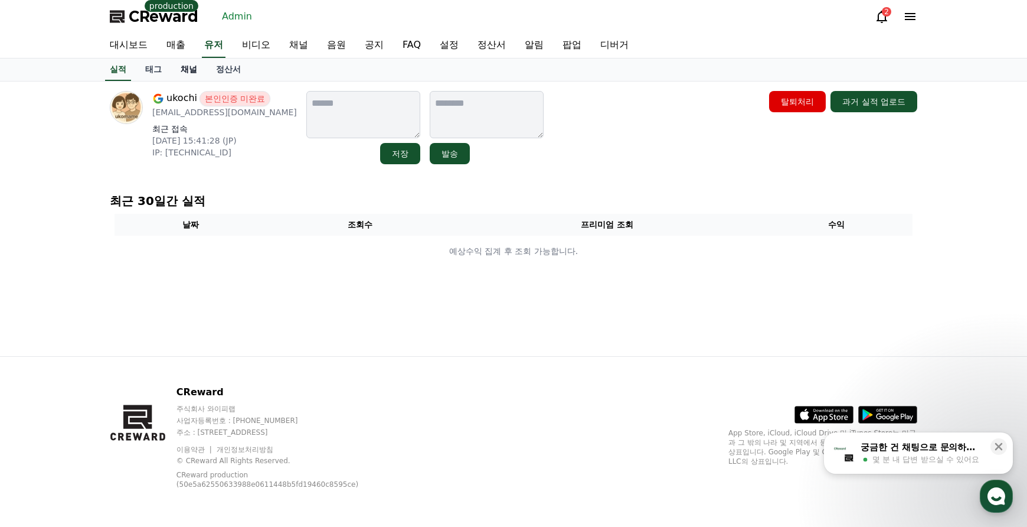
click at [198, 64] on link "채널" at bounding box center [188, 69] width 35 height 22
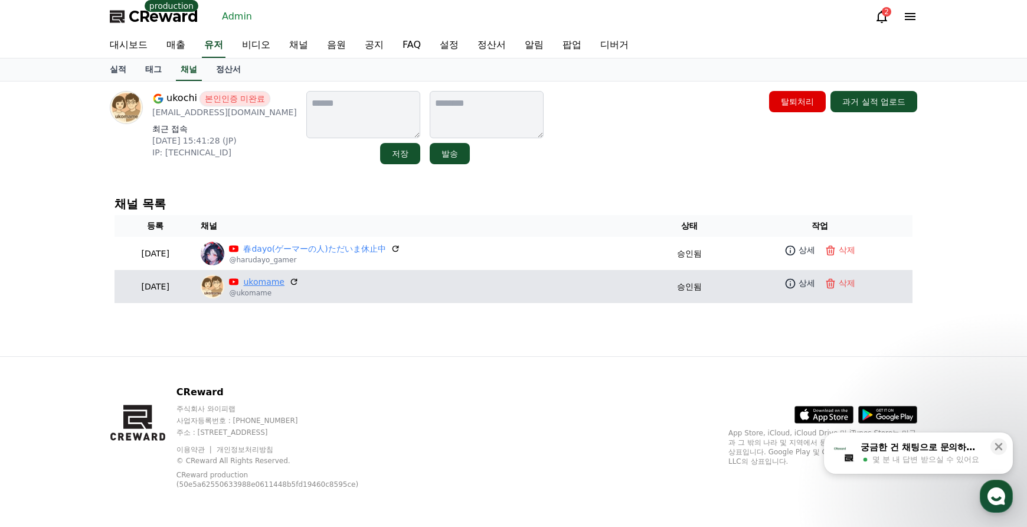
click at [285, 282] on link "ukomame" at bounding box center [263, 282] width 41 height 12
